Goal: Information Seeking & Learning: Learn about a topic

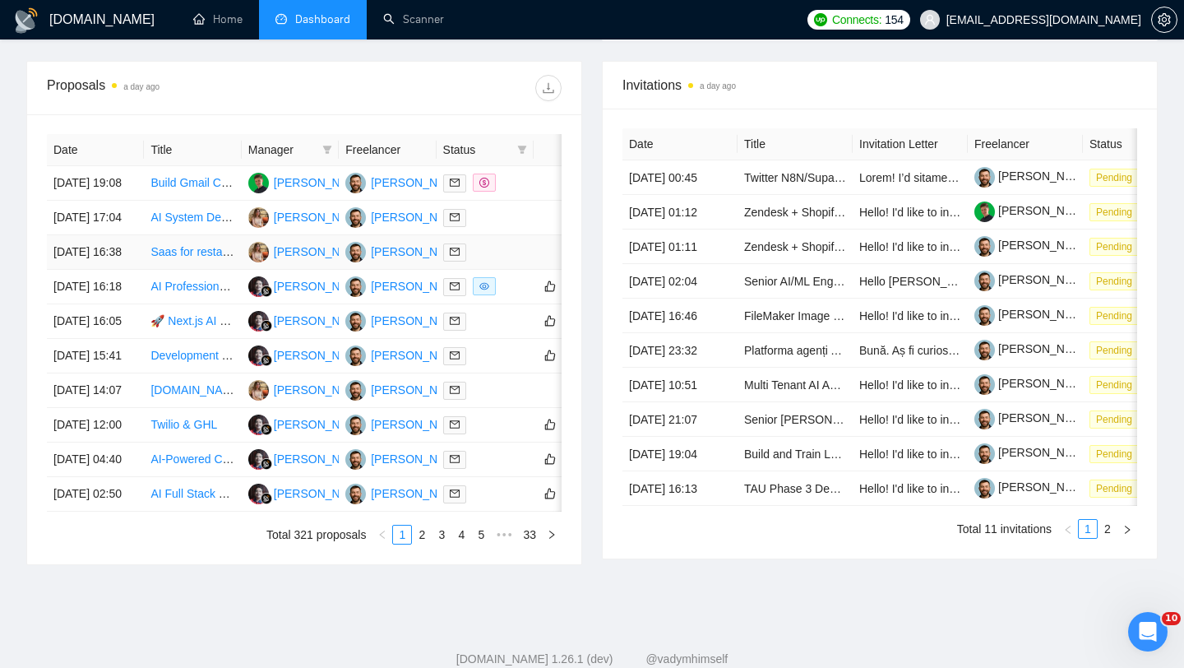
scroll to position [810, 0]
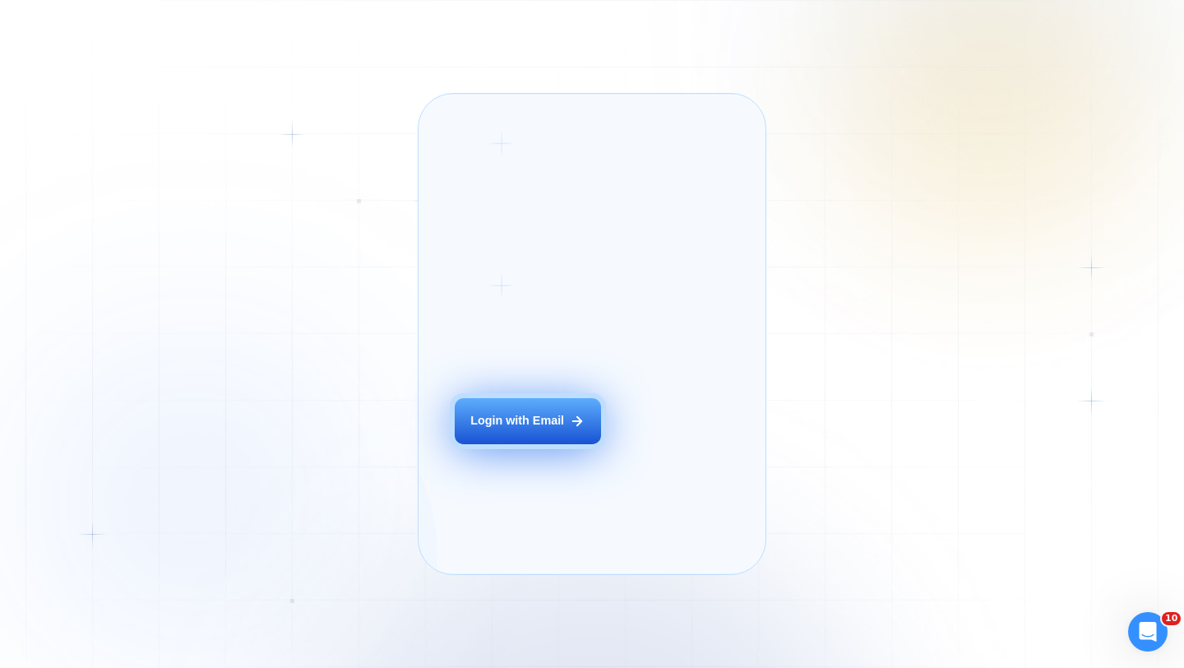
click at [482, 429] on div "Login with Email" at bounding box center [517, 421] width 94 height 16
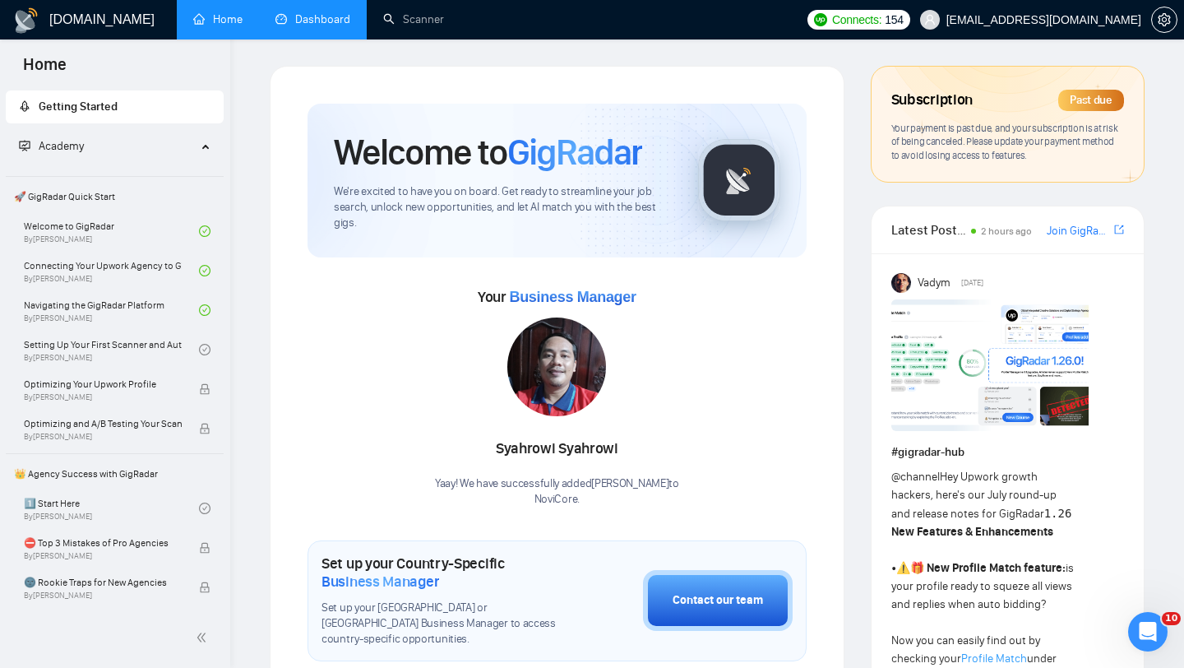
click at [349, 25] on link "Dashboard" at bounding box center [312, 19] width 75 height 14
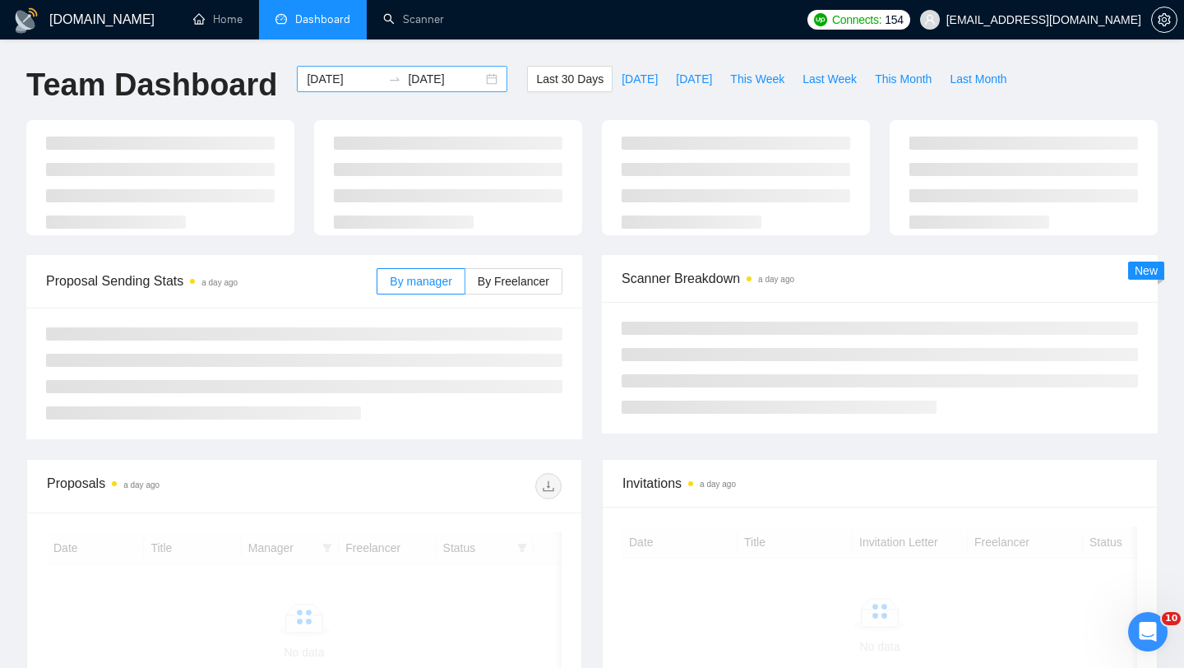
click at [362, 74] on input "2025-08-26" at bounding box center [344, 79] width 75 height 18
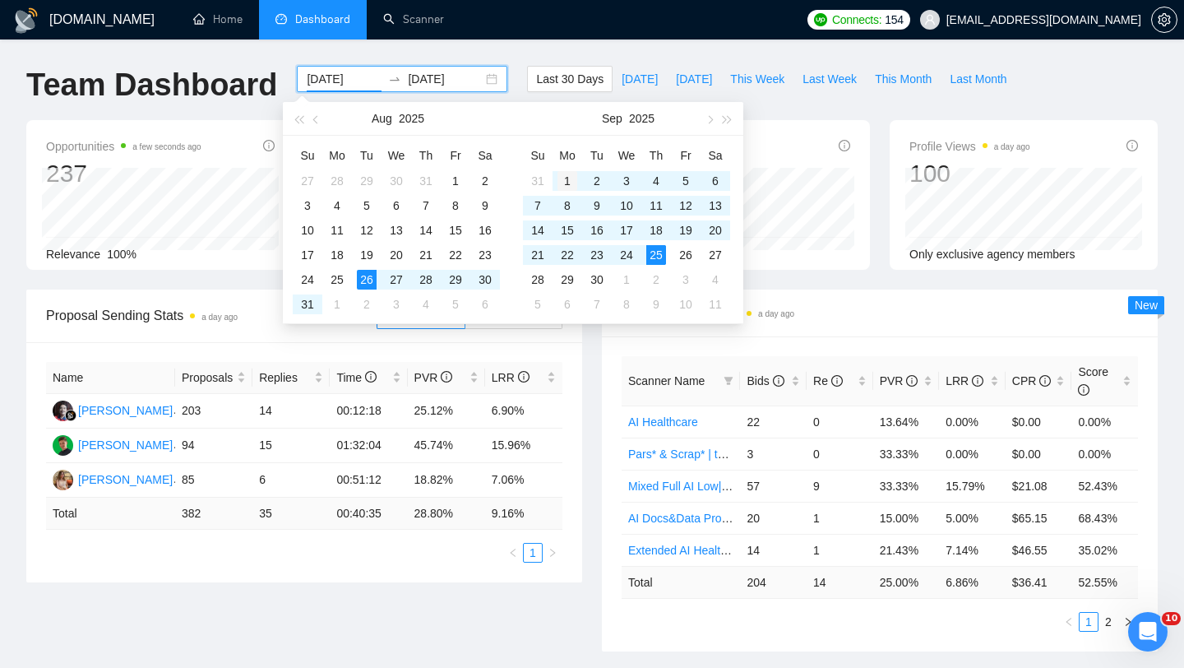
type input "[DATE]"
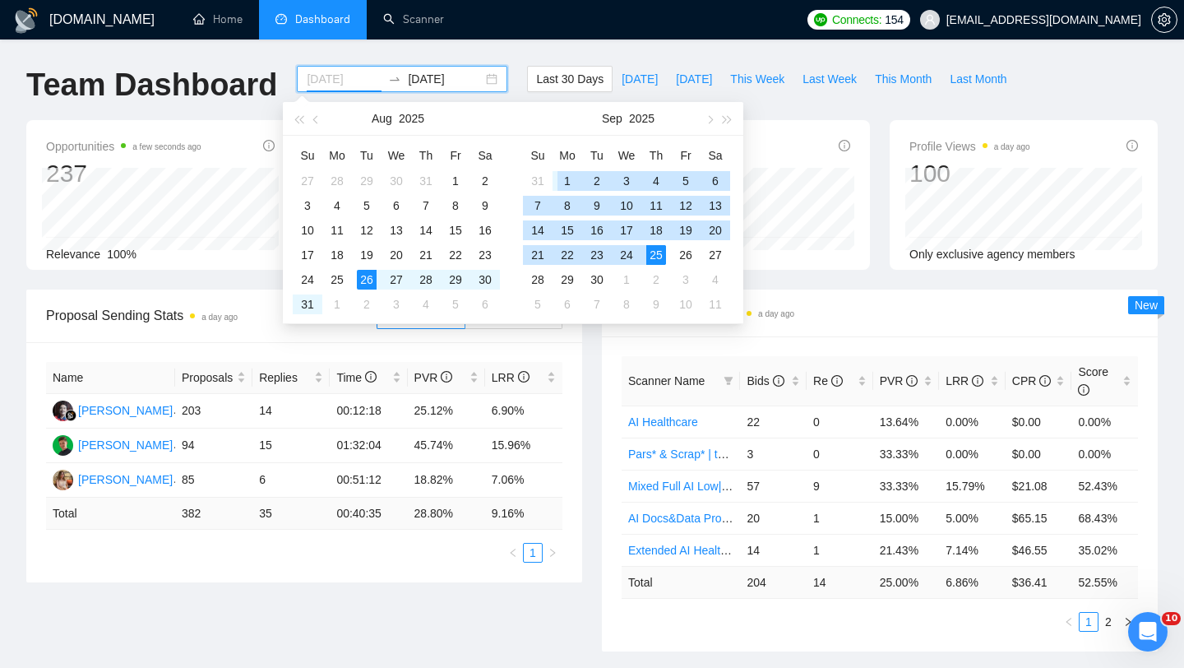
click at [571, 169] on td "1" at bounding box center [568, 181] width 30 height 25
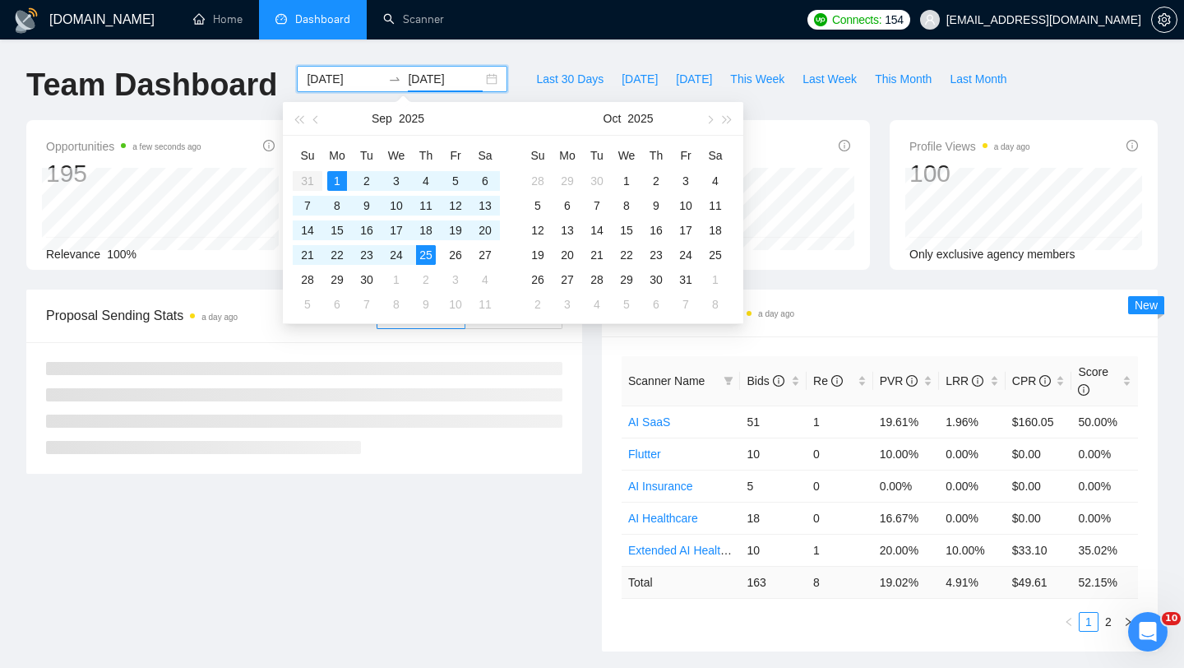
click at [484, 79] on div "2025-09-01 2025-09-25" at bounding box center [402, 79] width 210 height 26
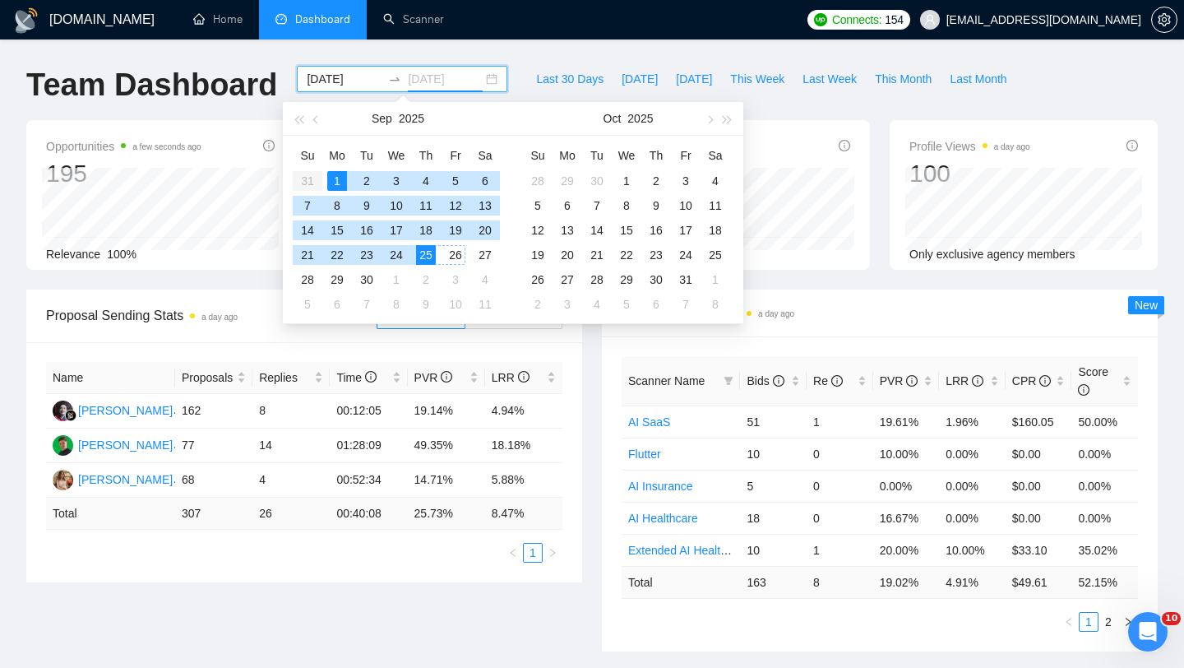
type input "2025-09-25"
click at [430, 250] on div "25" at bounding box center [426, 255] width 20 height 20
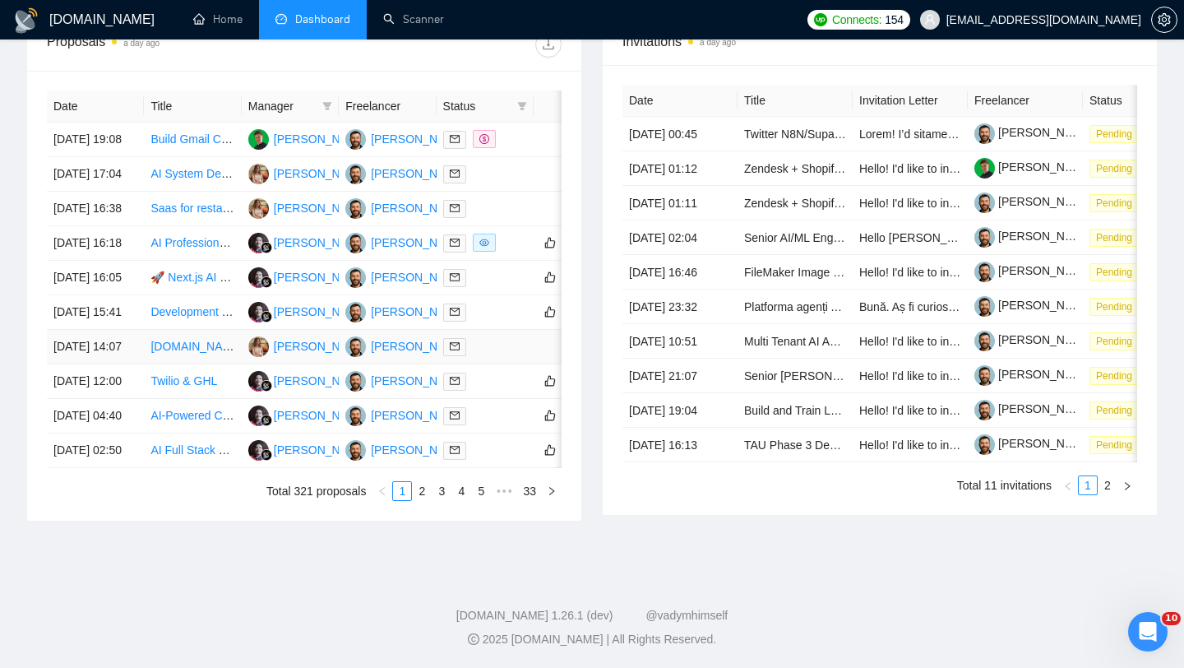
scroll to position [810, 0]
click at [434, 489] on link "3" at bounding box center [442, 491] width 18 height 18
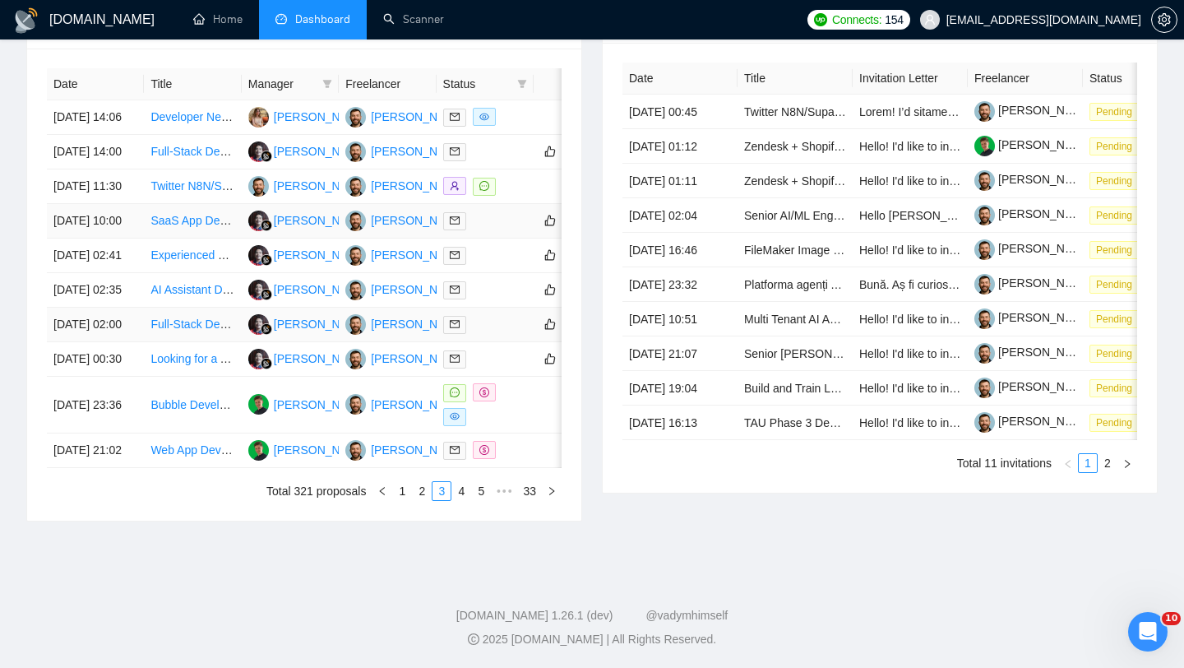
scroll to position [816, 0]
click at [397, 485] on link "1" at bounding box center [402, 491] width 18 height 18
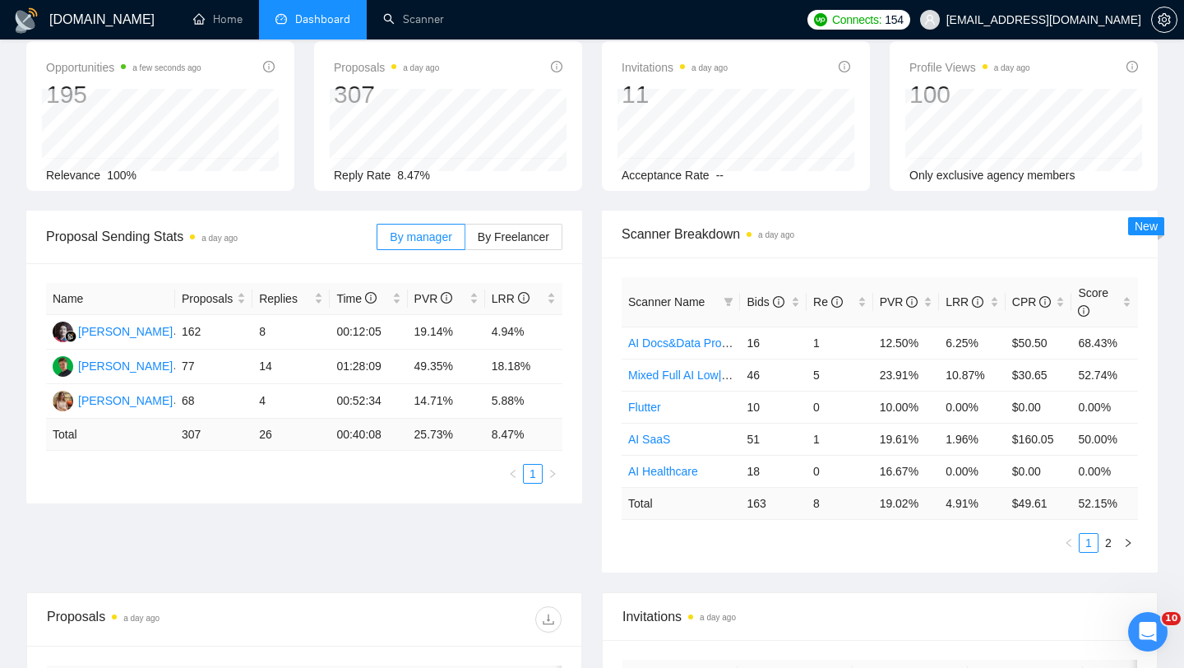
scroll to position [0, 0]
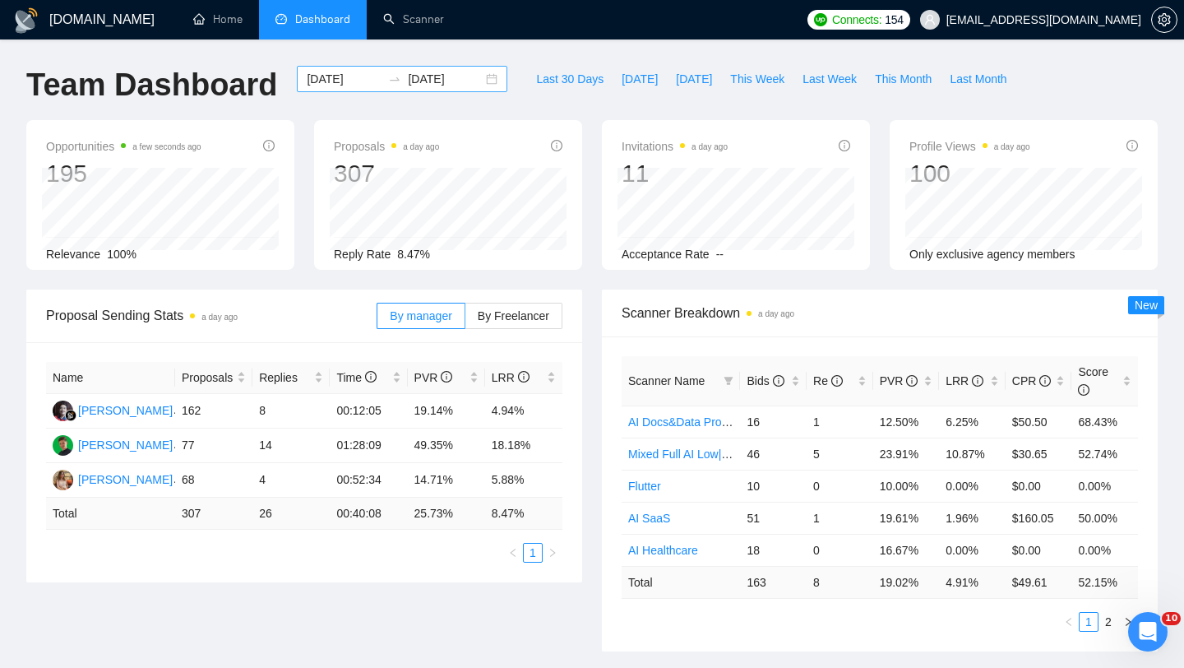
click at [473, 83] on div "2025-09-01 2025-09-25" at bounding box center [402, 79] width 210 height 26
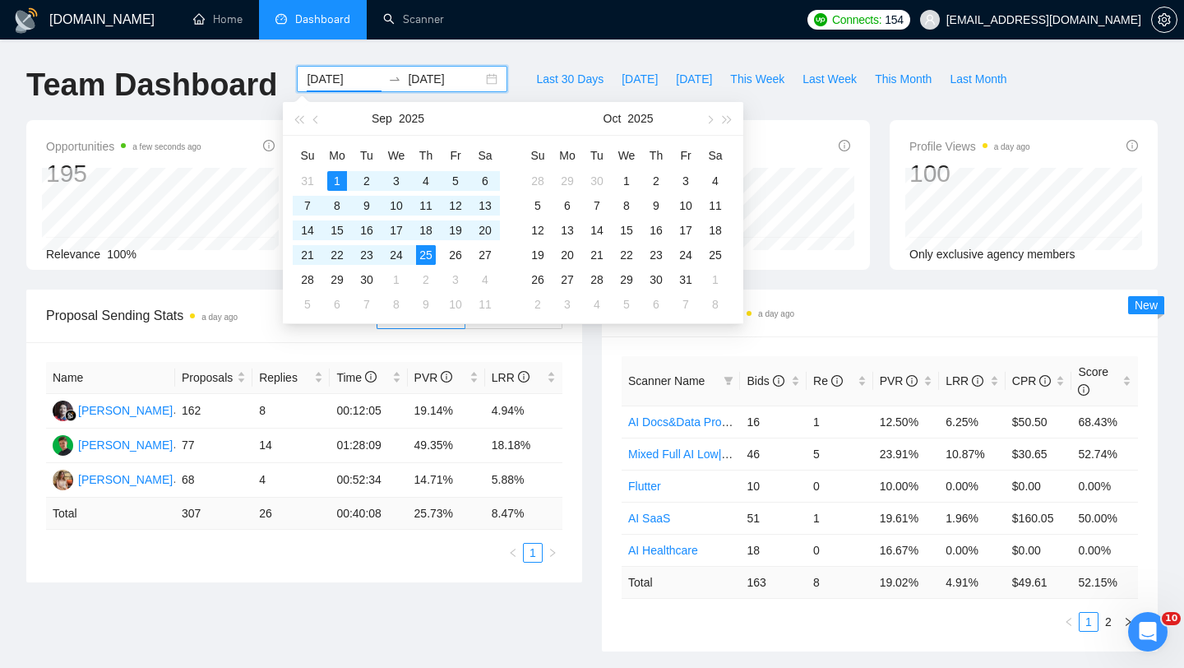
click at [478, 83] on div "2025-09-01 2025-09-25" at bounding box center [402, 79] width 210 height 26
type input "[DATE]"
click at [448, 256] on div "26" at bounding box center [456, 255] width 20 height 20
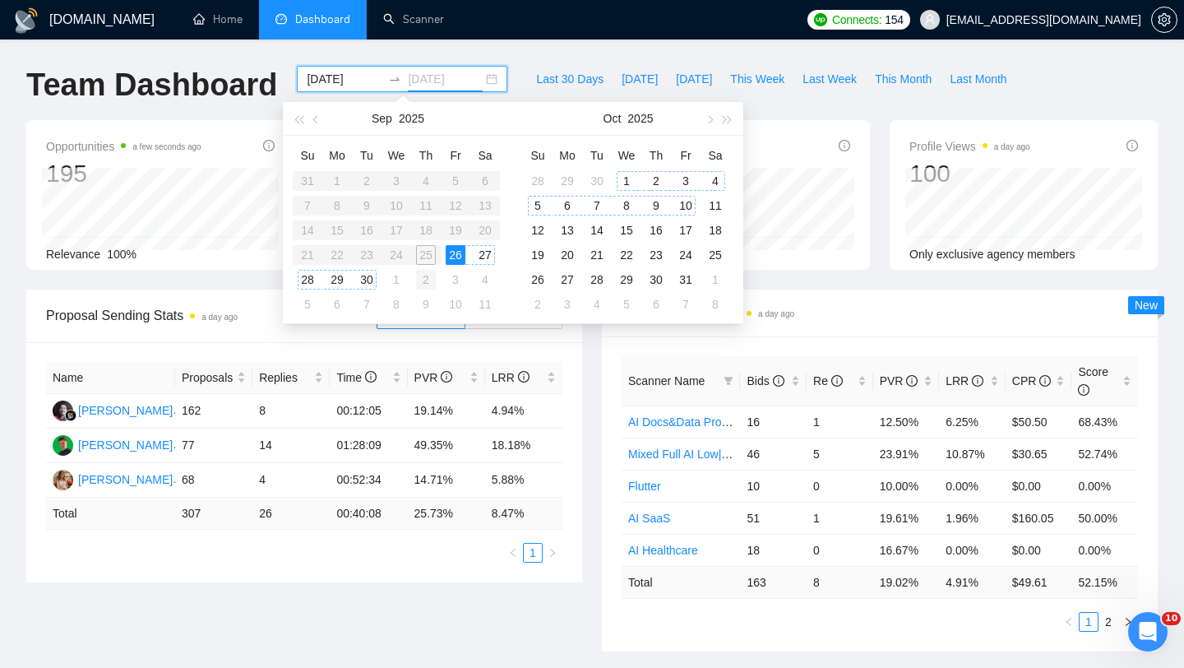
type input "2025-10-02"
click at [421, 249] on table "Su Mo Tu We Th Fr Sa 31 1 2 3 4 5 6 7 8 9 10 11 12 13 14 15 16 17 18 19 20 21 2…" at bounding box center [396, 229] width 207 height 174
click at [344, 77] on input "[DATE]" at bounding box center [344, 79] width 75 height 18
type input "[DATE]"
click at [338, 177] on div "1" at bounding box center [337, 181] width 20 height 20
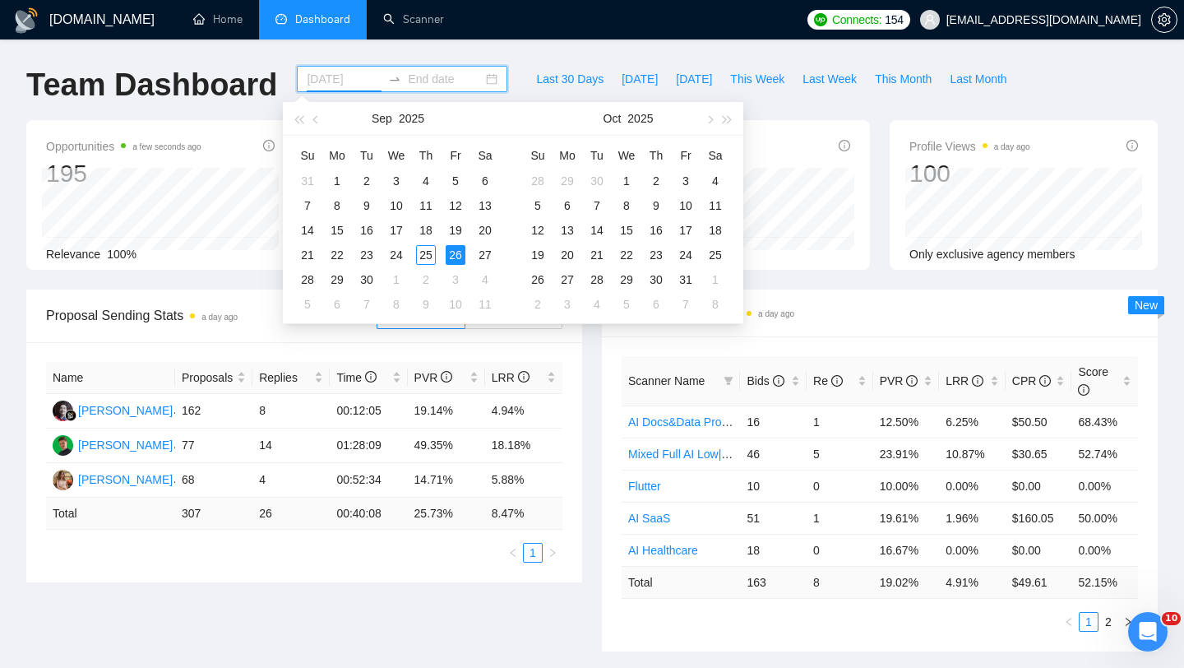
type input "2025-09-02"
type input "[DATE]"
click at [461, 252] on div "26" at bounding box center [456, 255] width 20 height 20
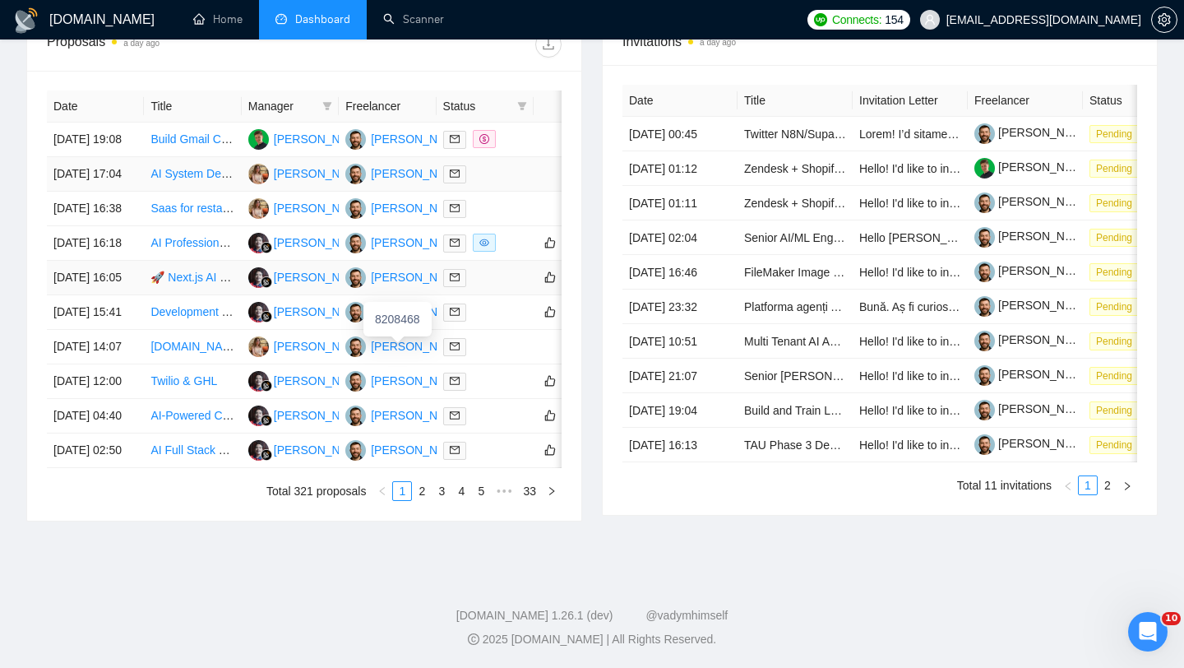
scroll to position [810, 0]
click at [420, 490] on link "2" at bounding box center [422, 491] width 18 height 18
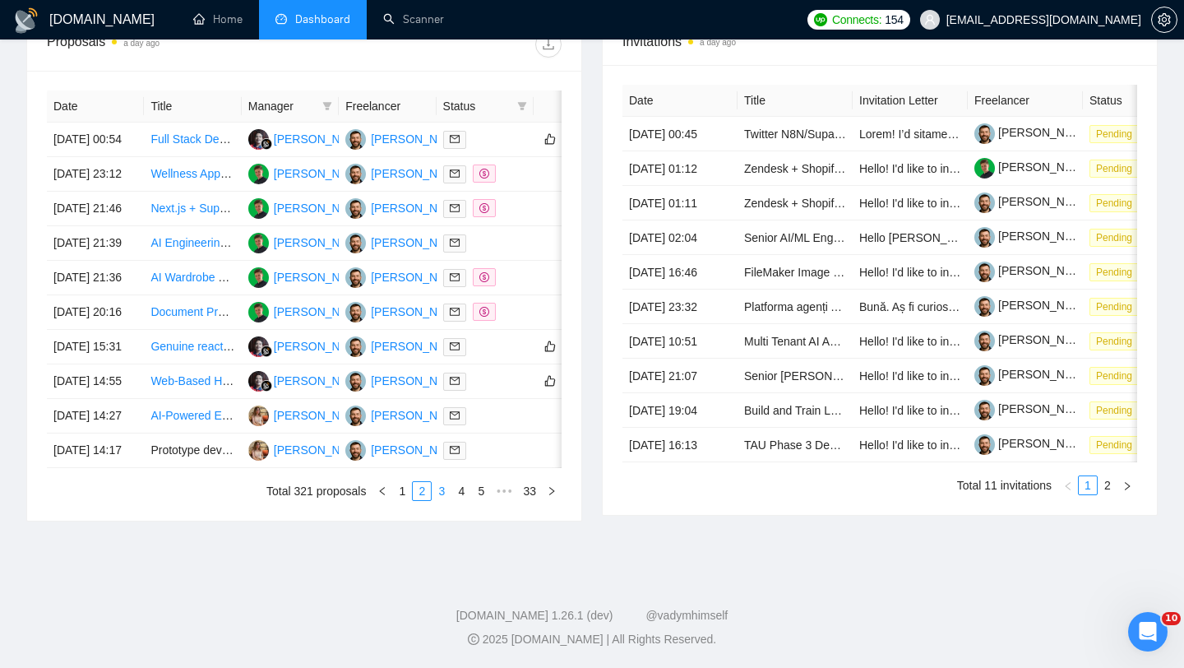
click at [443, 495] on link "3" at bounding box center [442, 491] width 18 height 18
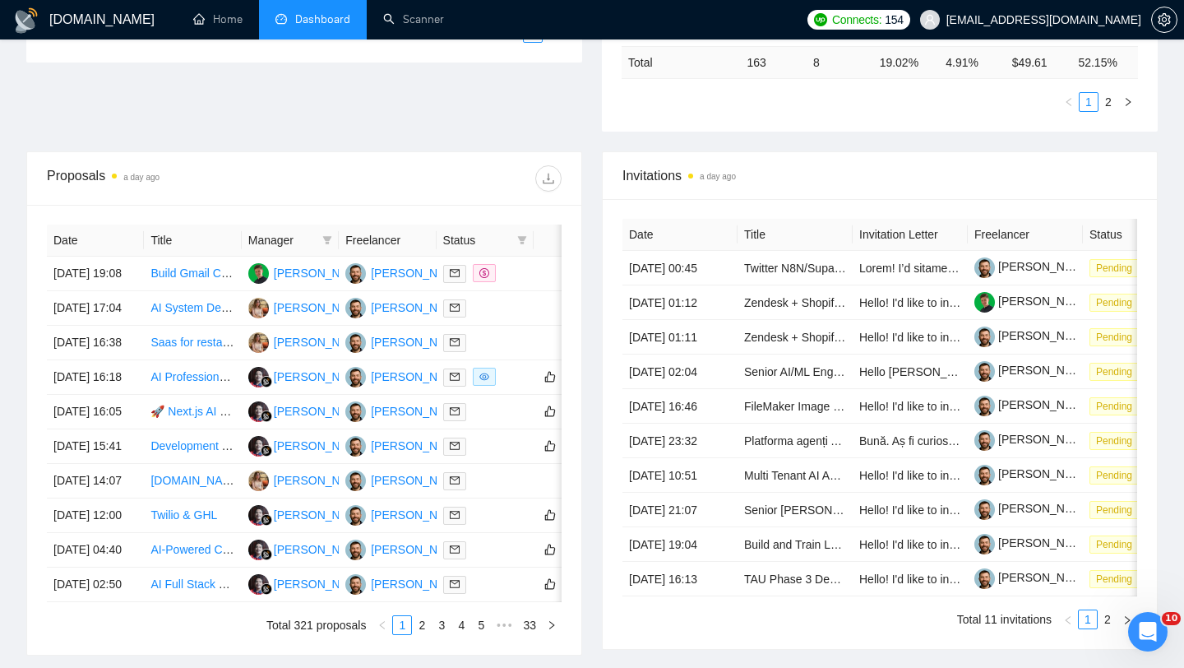
scroll to position [541, 0]
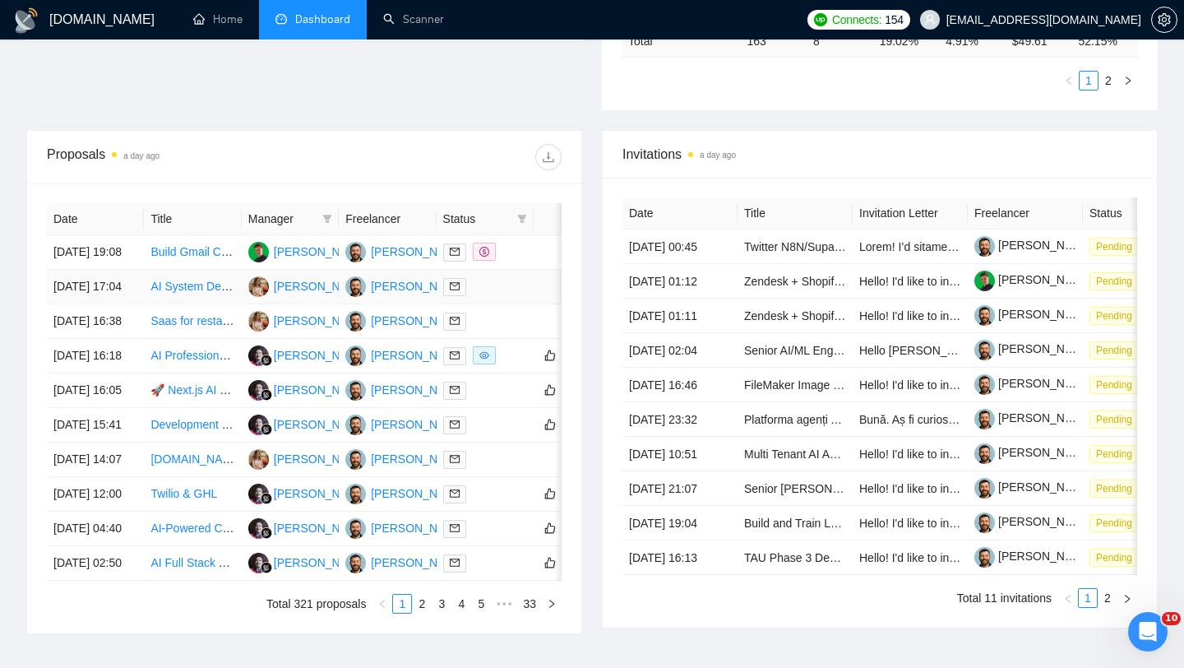
click at [128, 304] on td "[DATE] 17:04" at bounding box center [95, 287] width 97 height 35
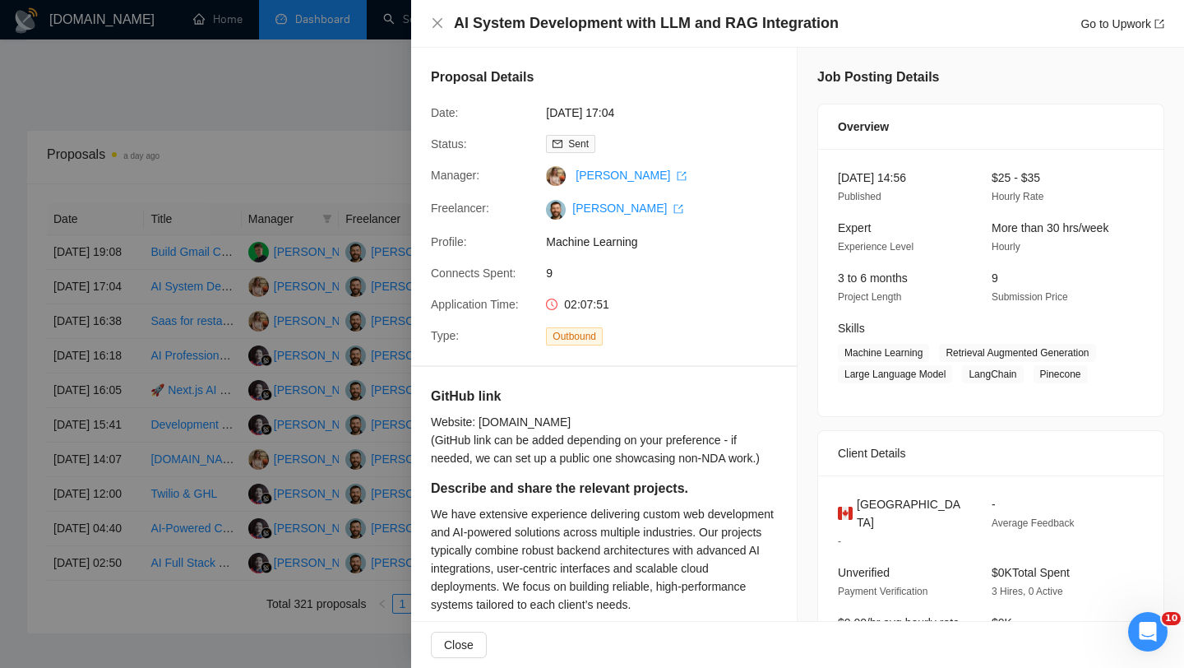
click at [515, 26] on h4 "AI System Development with LLM and RAG Integration" at bounding box center [646, 23] width 385 height 21
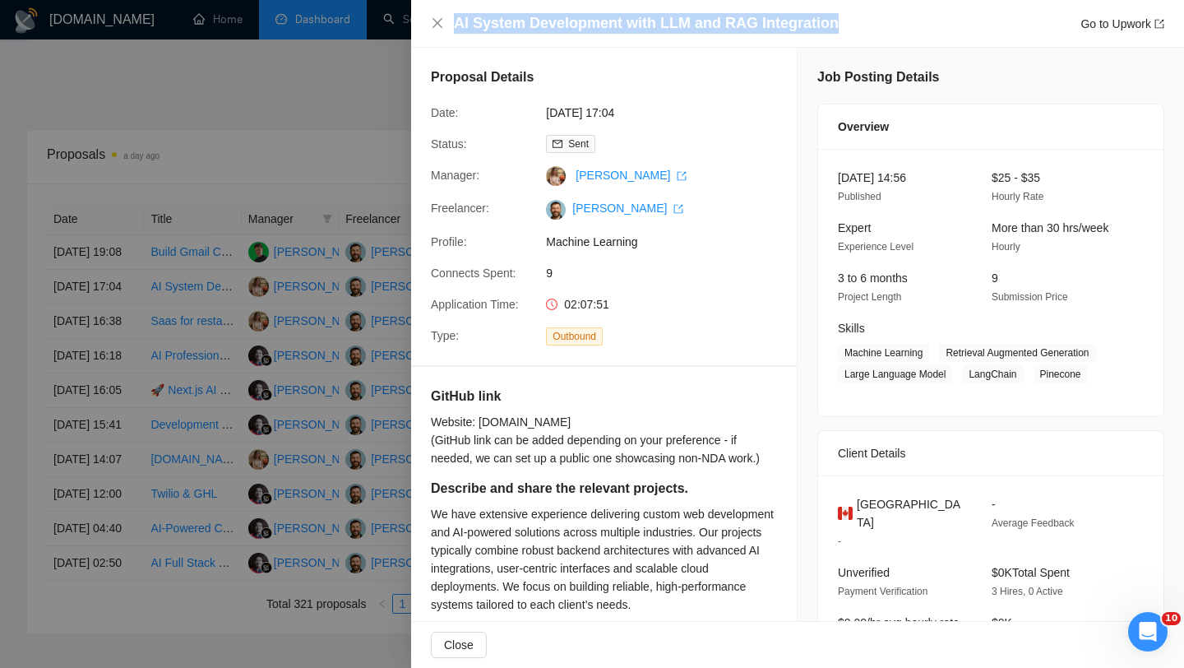
click at [515, 26] on h4 "AI System Development with LLM and RAG Integration" at bounding box center [646, 23] width 385 height 21
copy h4 "AI System Development with LLM and RAG Integration"
